Goal: Find specific page/section: Find specific page/section

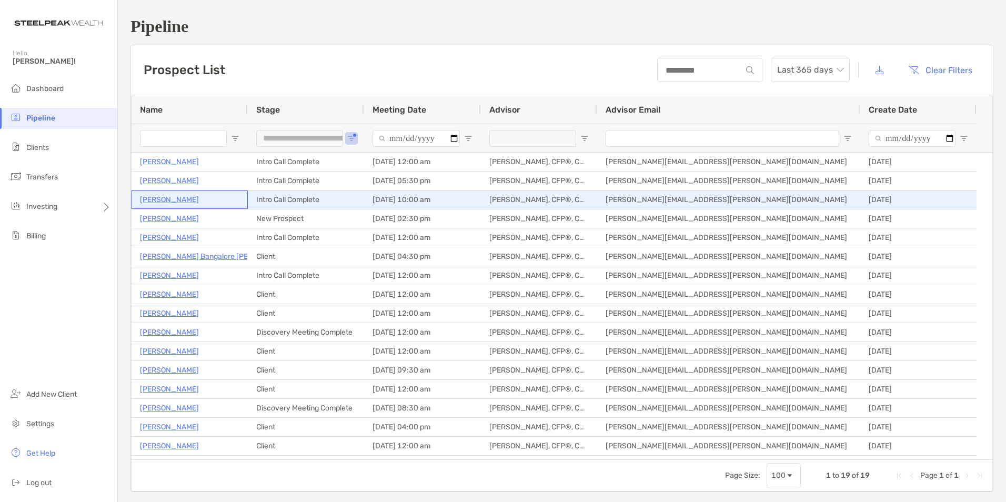
click at [163, 197] on p "Elisse Bianchi" at bounding box center [169, 199] width 59 height 13
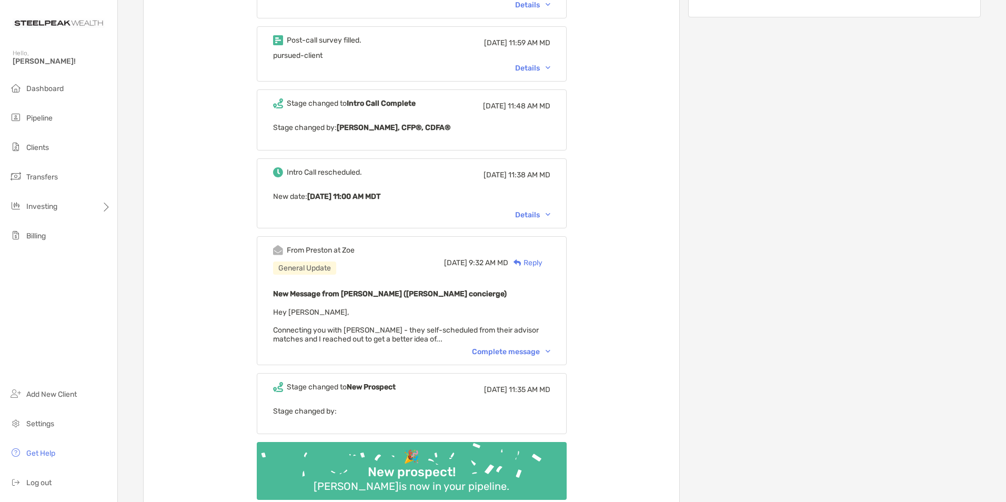
scroll to position [316, 0]
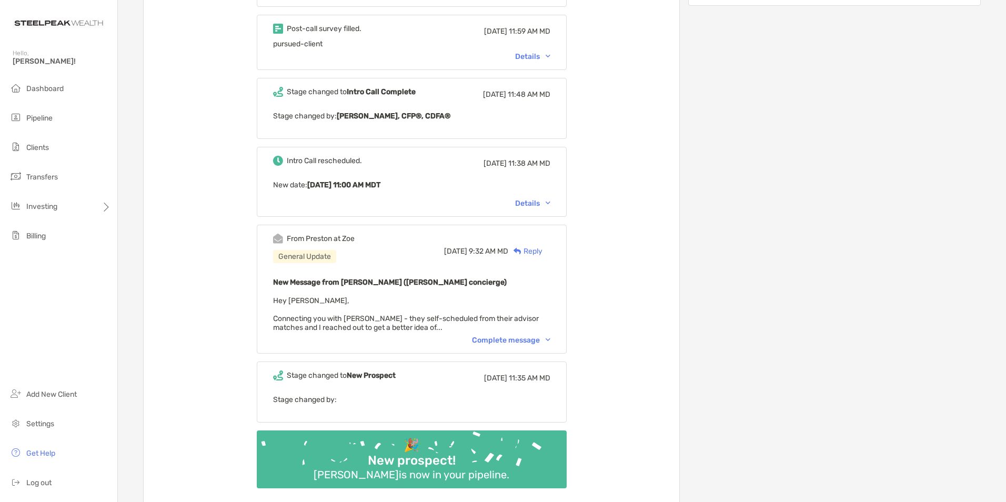
click at [501, 338] on div "Complete message" at bounding box center [511, 340] width 78 height 9
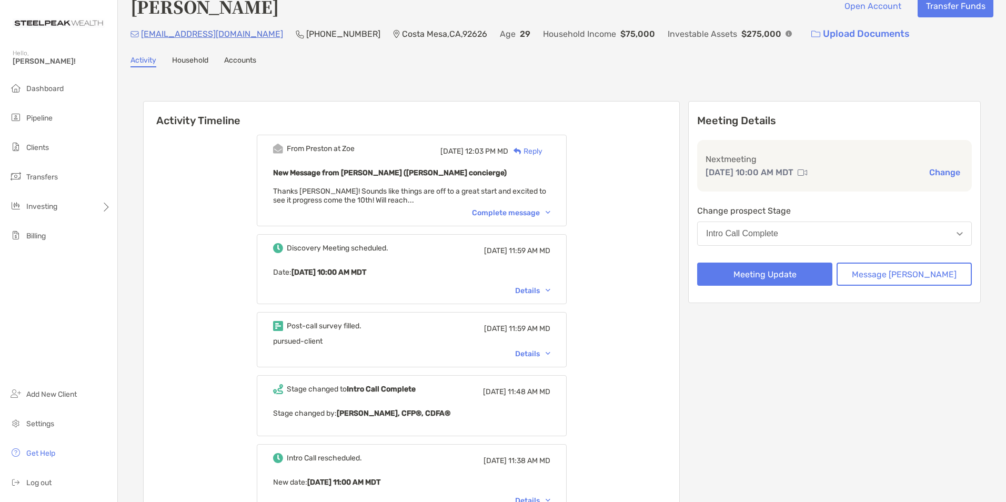
scroll to position [0, 0]
